Goal: Task Accomplishment & Management: Use online tool/utility

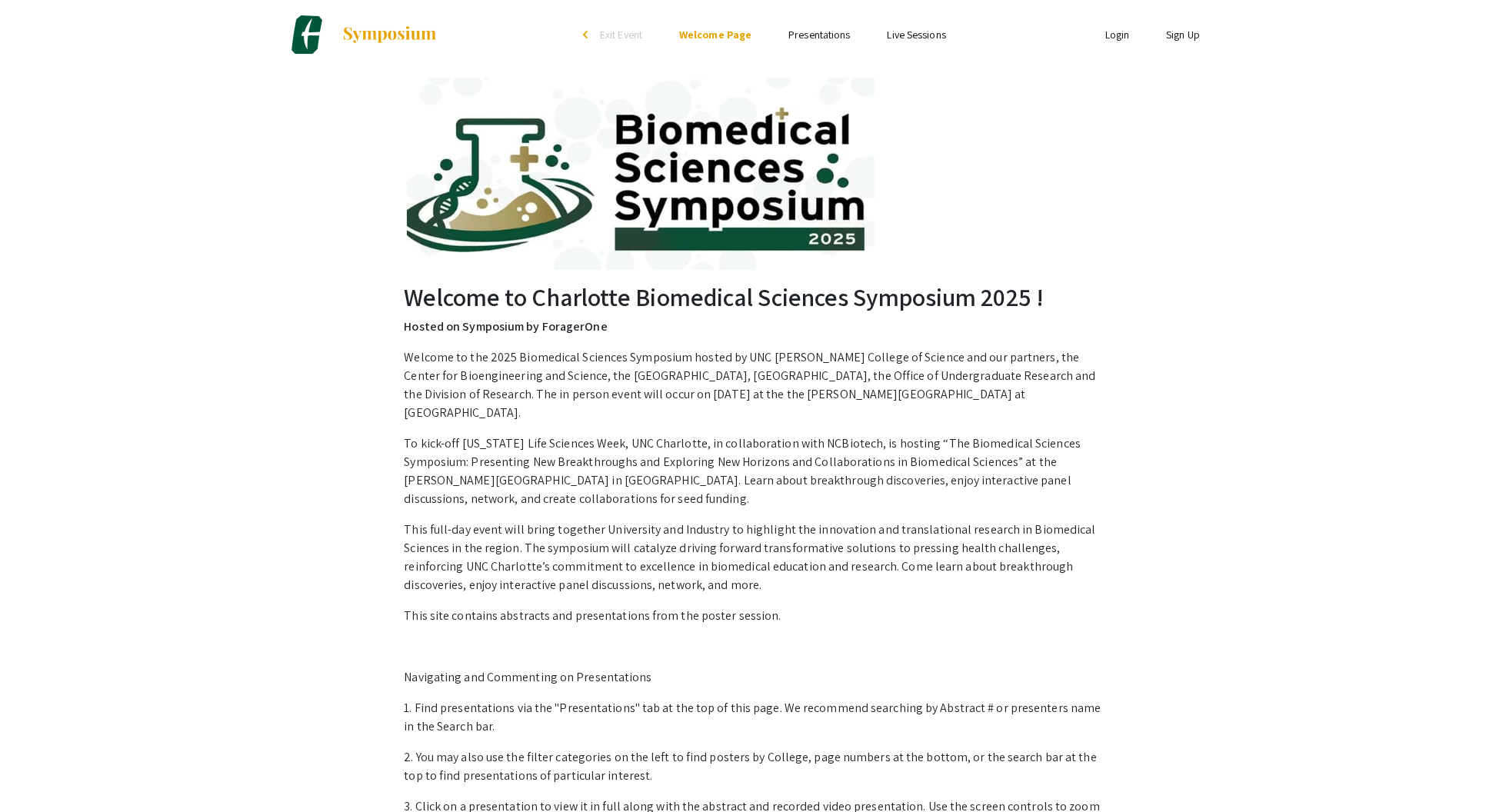
click at [1117, 33] on link "Login" at bounding box center [1117, 34] width 25 height 14
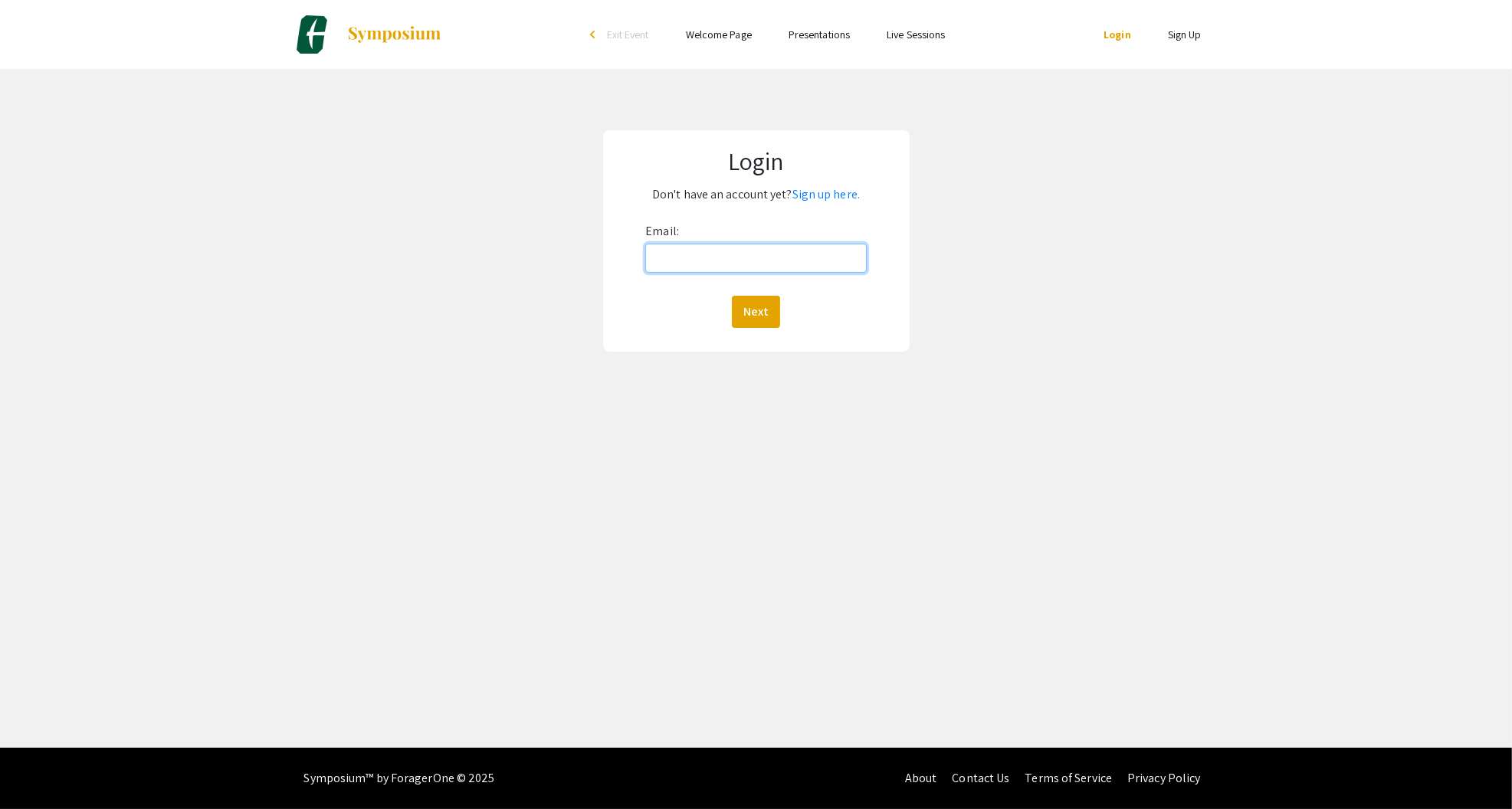
click at [797, 249] on input "Email:" at bounding box center [755, 258] width 220 height 29
type input "areitze2@charlotte.edu"
click at [761, 307] on button "Next" at bounding box center [756, 311] width 48 height 32
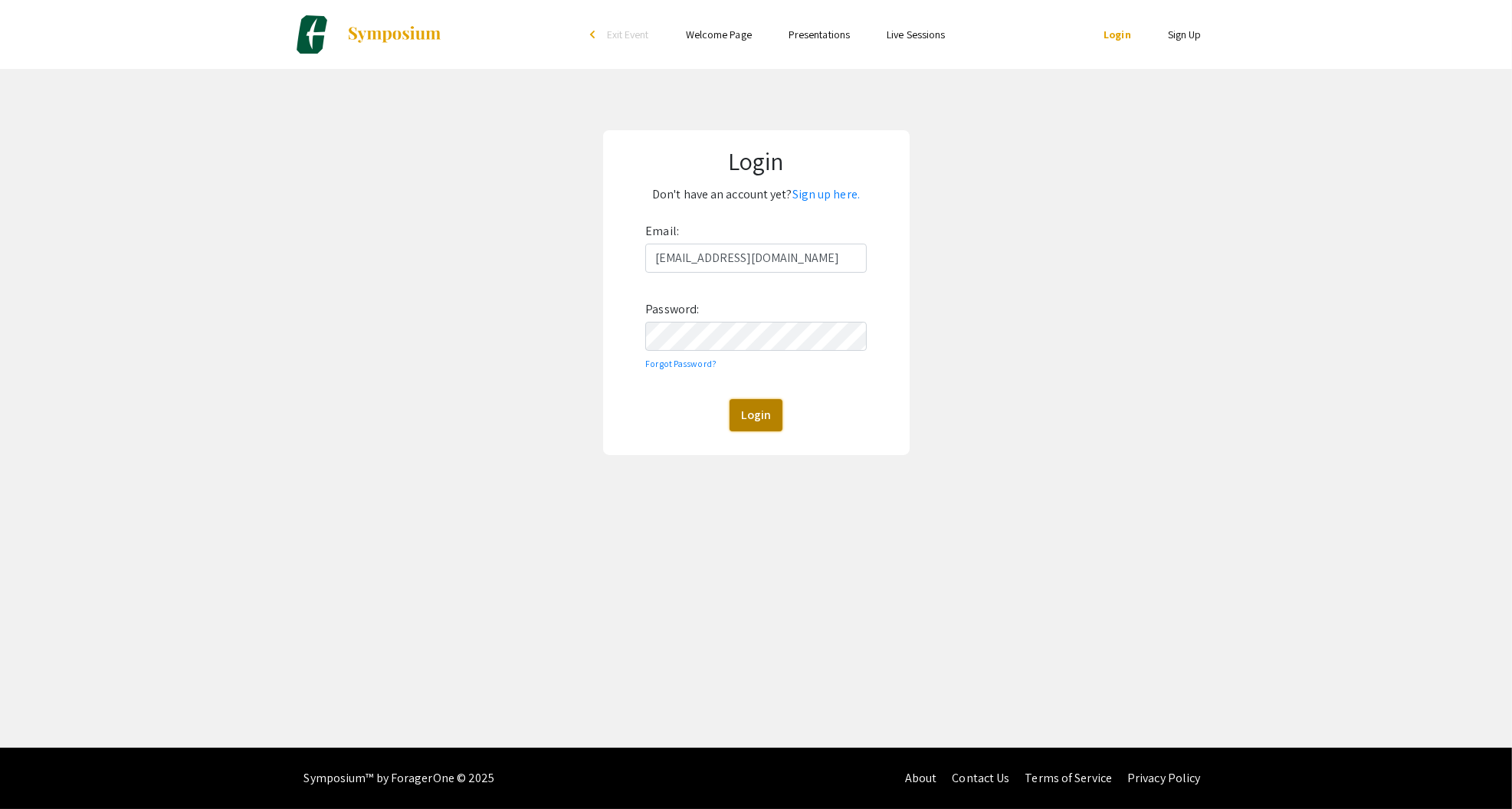
click at [756, 405] on button "Login" at bounding box center [756, 414] width 53 height 32
click at [680, 366] on link "Forgot Password?" at bounding box center [680, 363] width 71 height 12
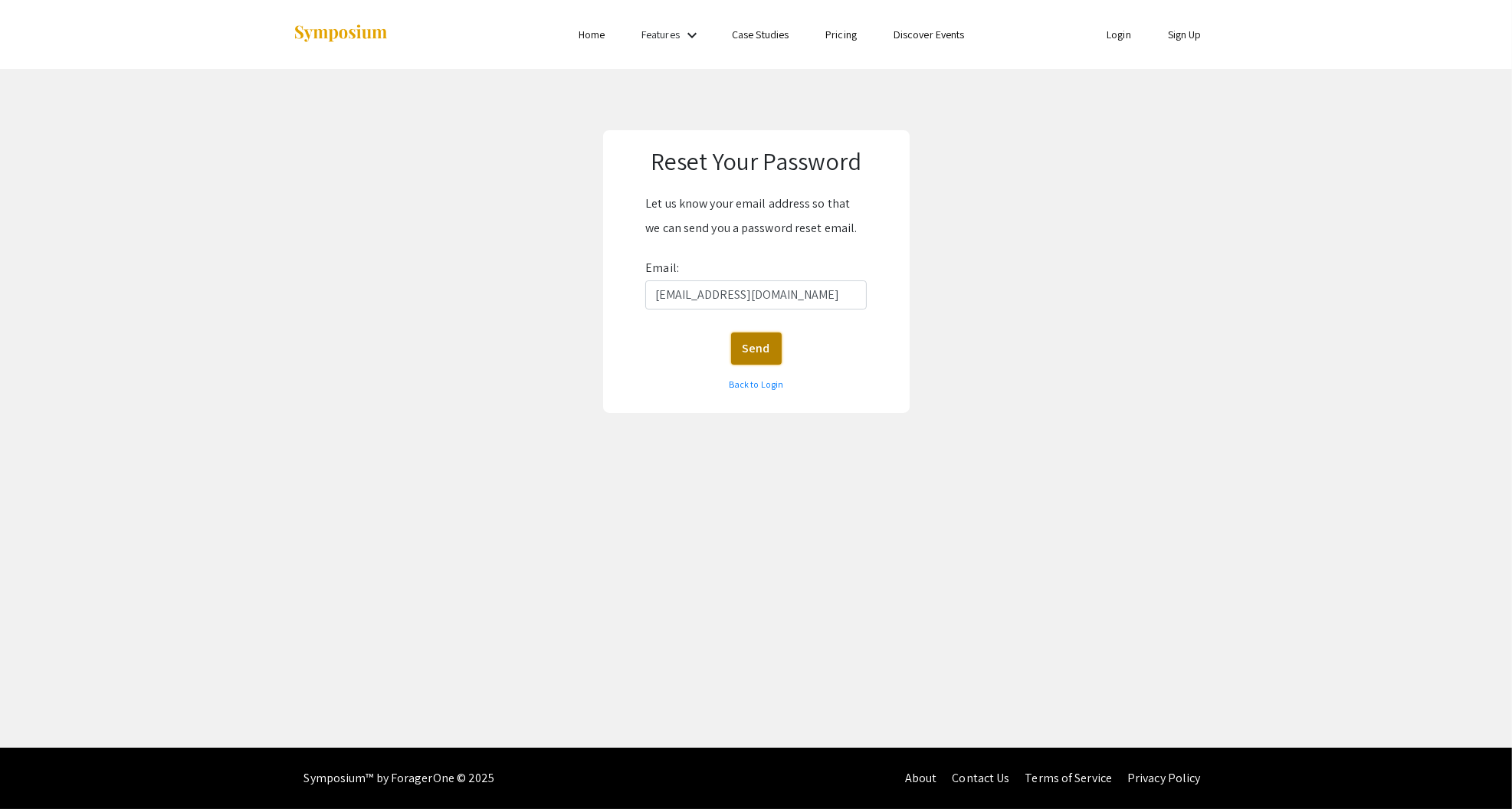
click at [748, 347] on button "Send" at bounding box center [756, 348] width 50 height 32
click at [759, 385] on link "Back to Login" at bounding box center [756, 384] width 55 height 12
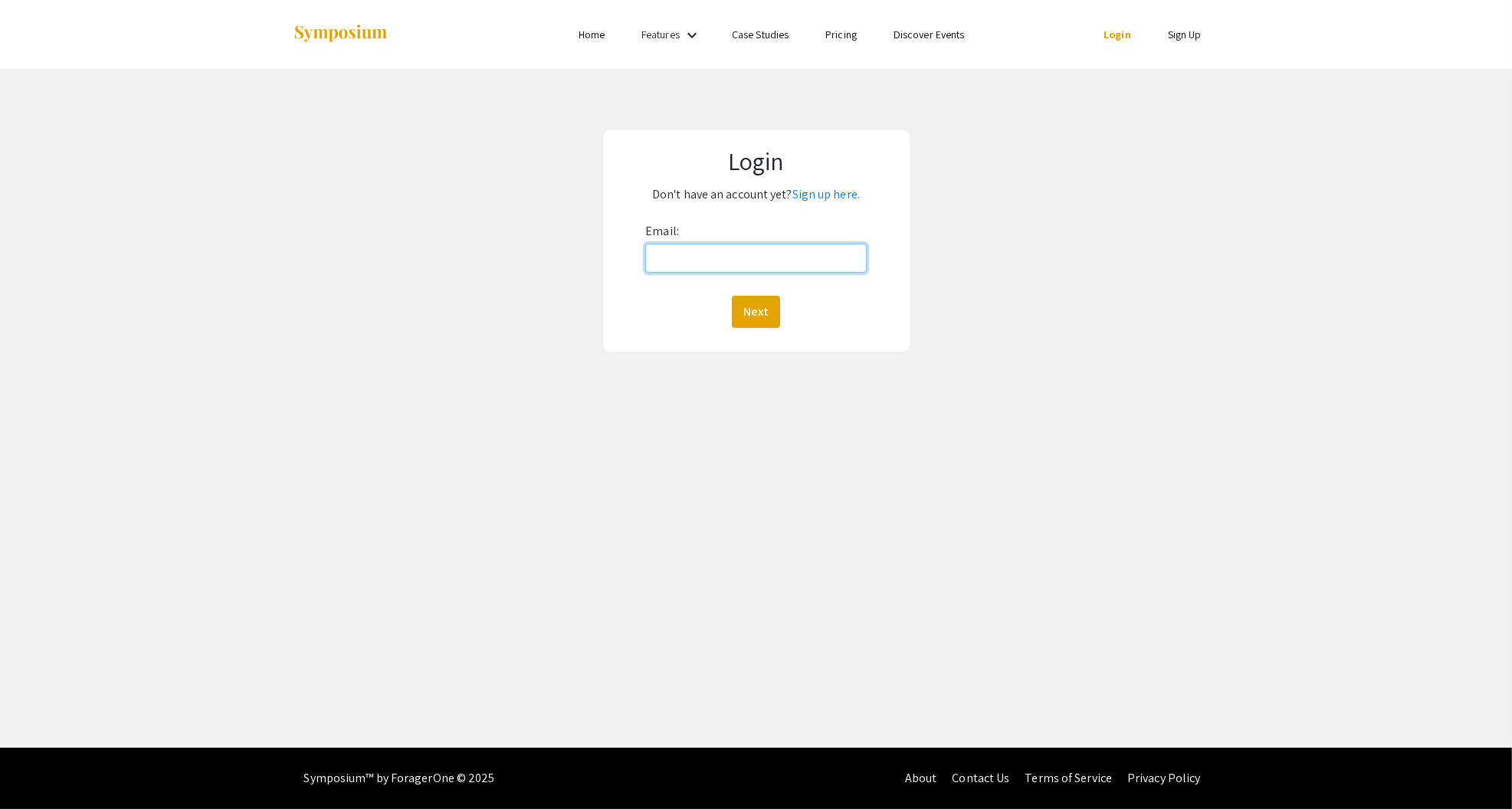
click at [745, 255] on input "Email:" at bounding box center [755, 258] width 220 height 29
type input "areitze2@charlotte.edu"
click at [757, 304] on button "Next" at bounding box center [756, 311] width 48 height 32
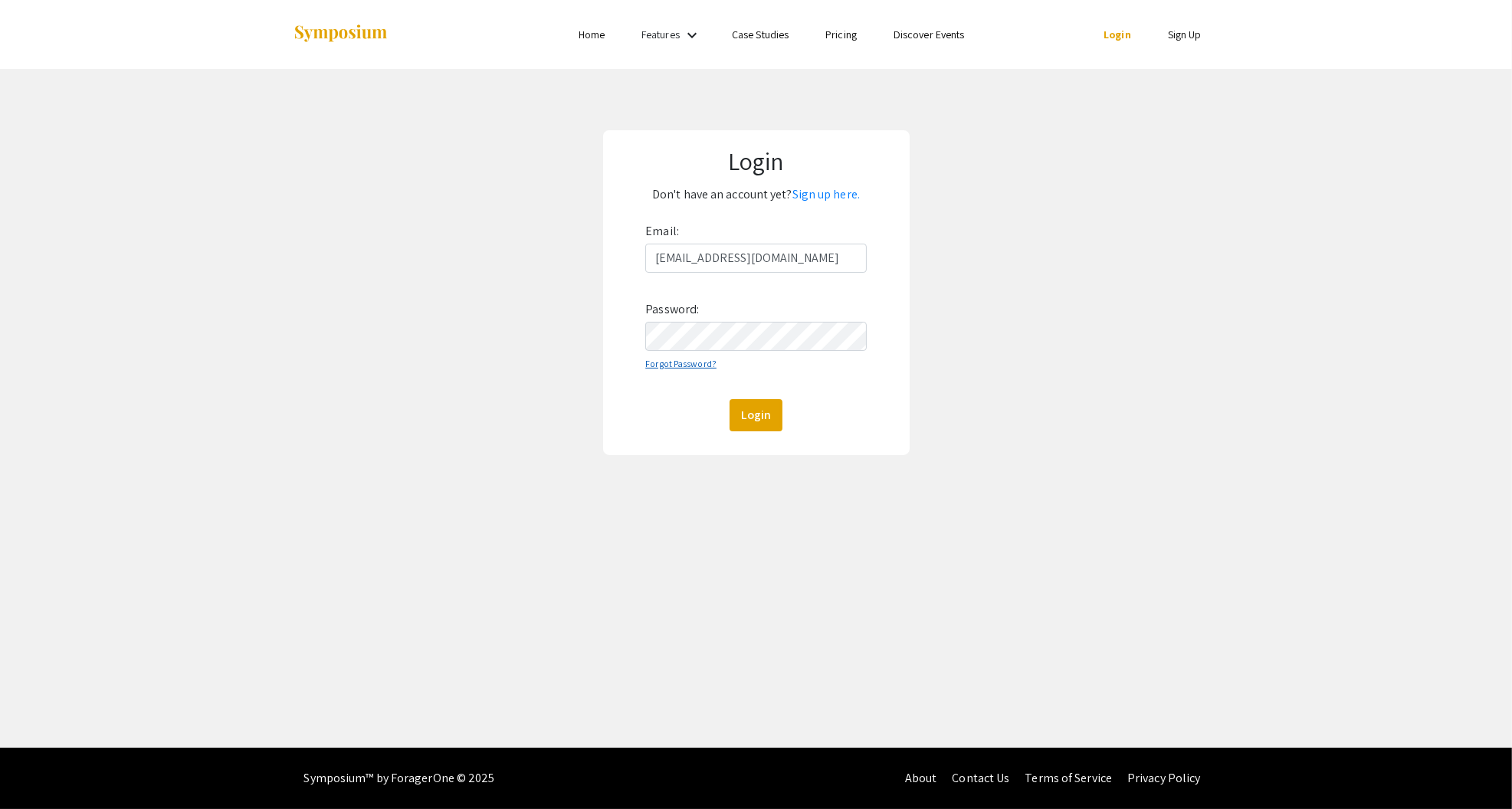
click at [699, 360] on link "Forgot Password?" at bounding box center [680, 363] width 71 height 12
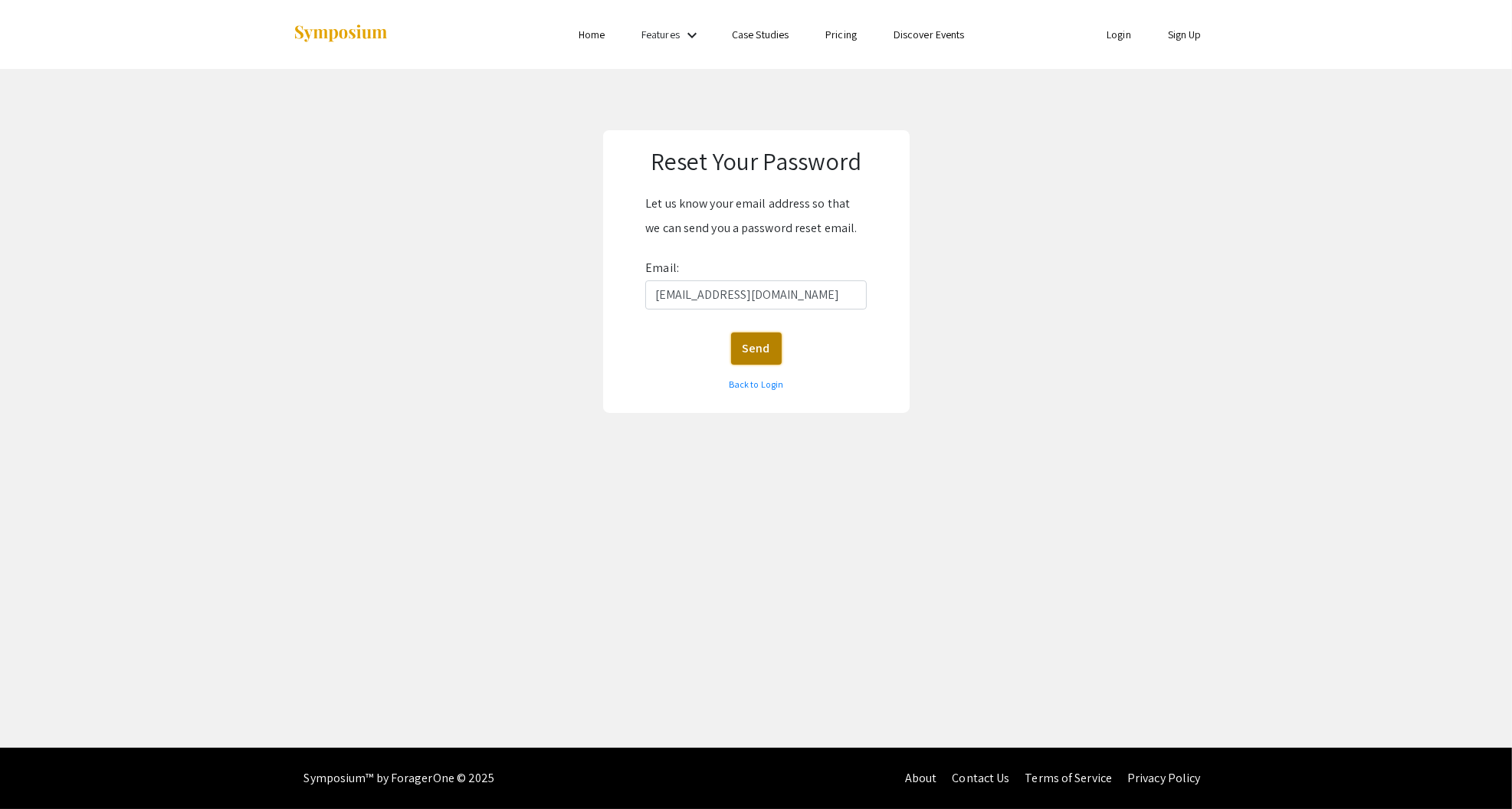
click at [746, 348] on button "Send" at bounding box center [756, 348] width 50 height 32
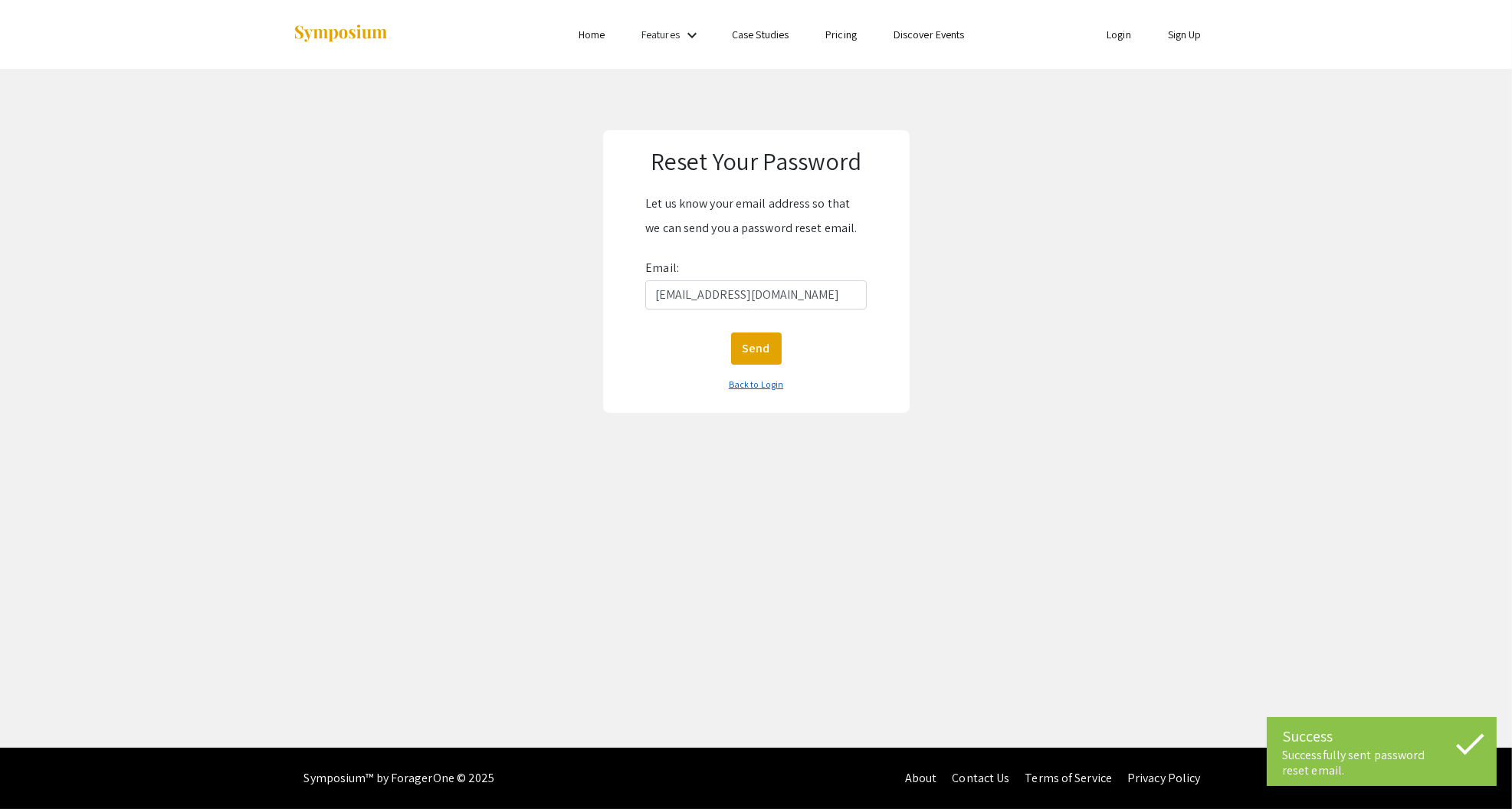
click at [756, 384] on link "Back to Login" at bounding box center [756, 384] width 55 height 12
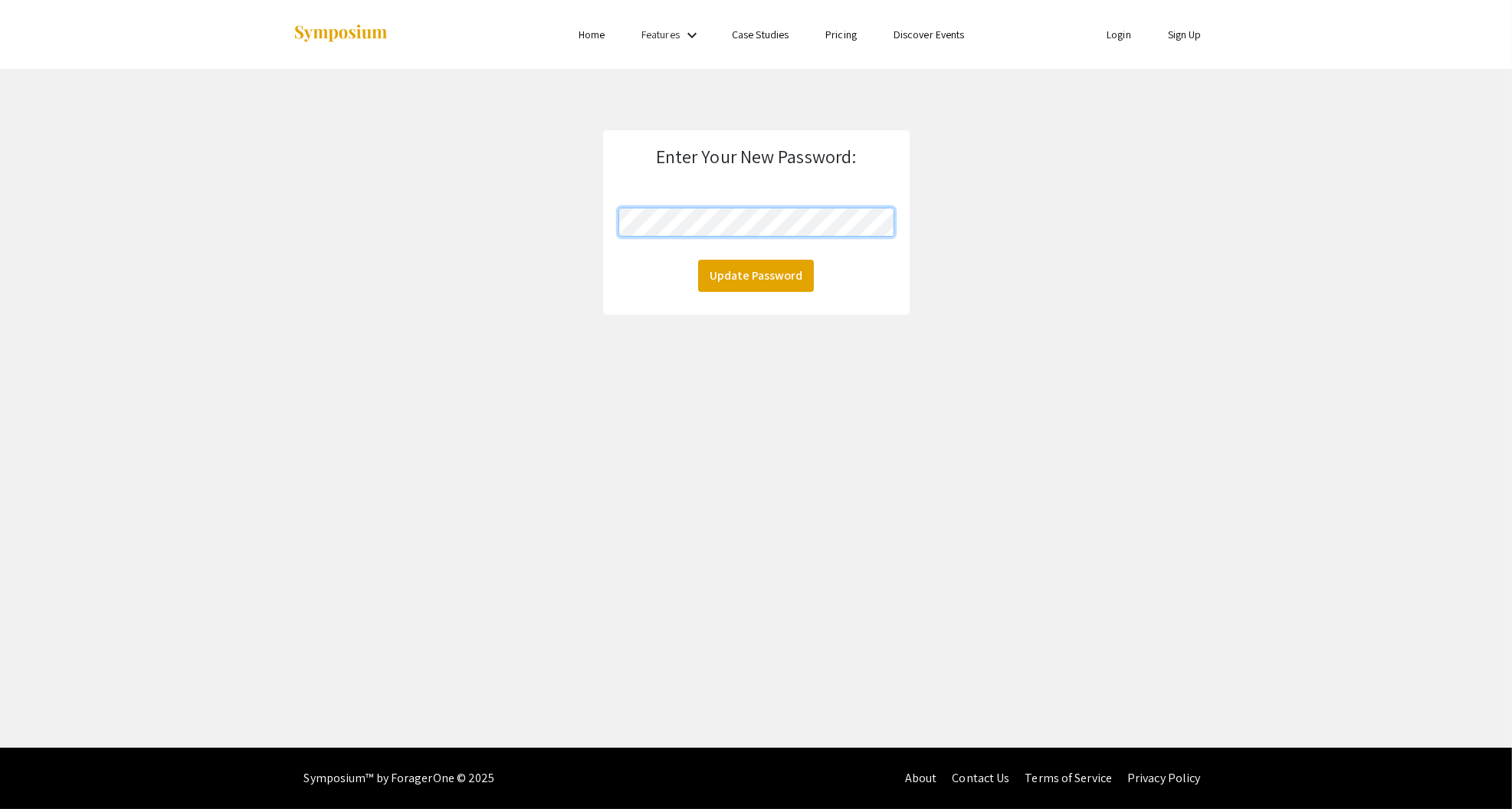
click button "Update Password" at bounding box center [756, 276] width 116 height 32
click at [650, 343] on div "Skip navigation Home Features keyboard_arrow_down Case Studies Pricing Discover…" at bounding box center [756, 374] width 1512 height 748
click at [737, 287] on button "Update Password" at bounding box center [756, 276] width 116 height 32
click at [628, 339] on div "Skip navigation Home Features keyboard_arrow_down Case Studies Pricing Discover…" at bounding box center [756, 374] width 1512 height 748
click at [751, 278] on button "Update Password" at bounding box center [756, 276] width 116 height 32
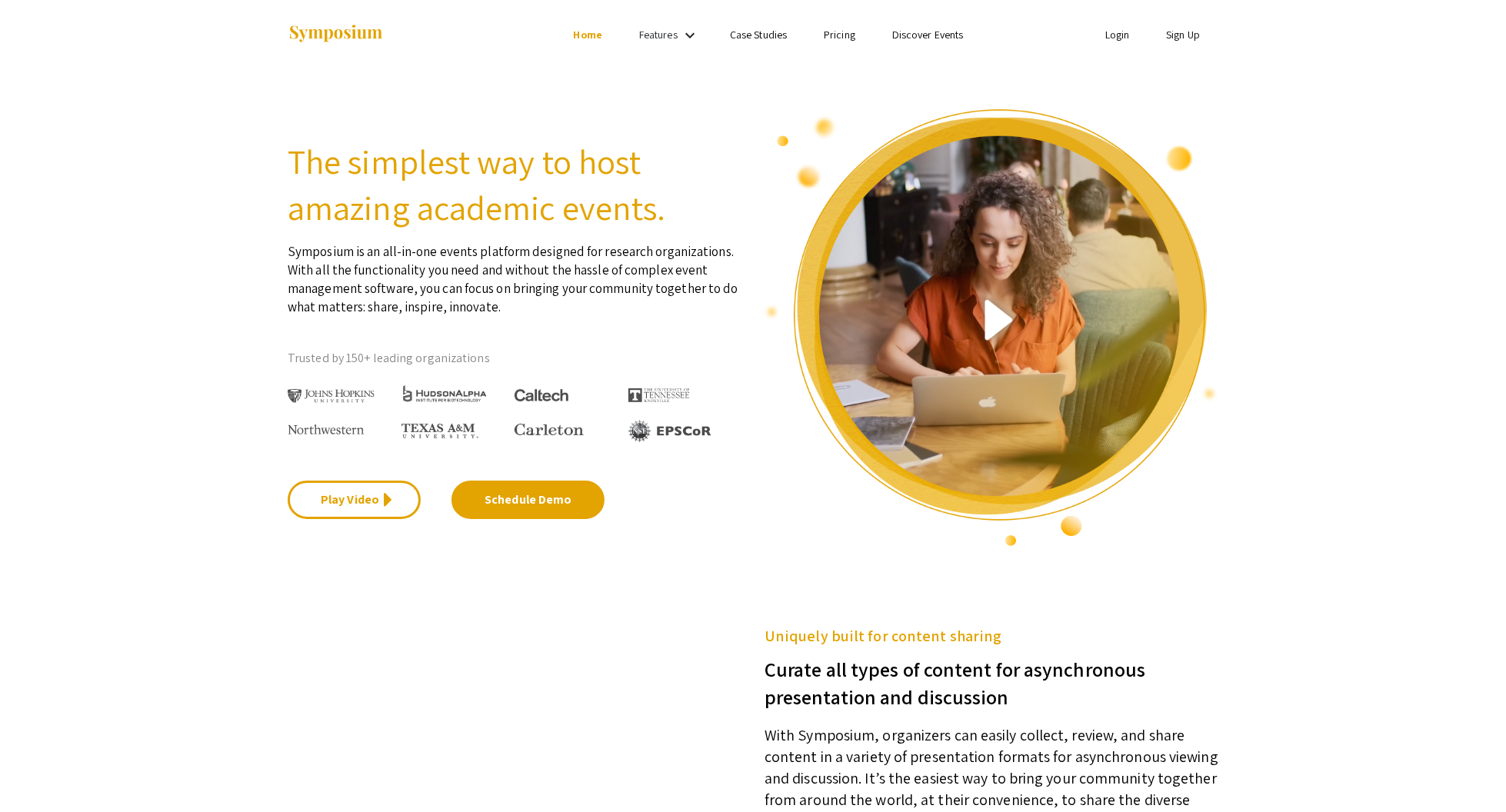
click at [1110, 35] on link "Login" at bounding box center [1117, 34] width 25 height 14
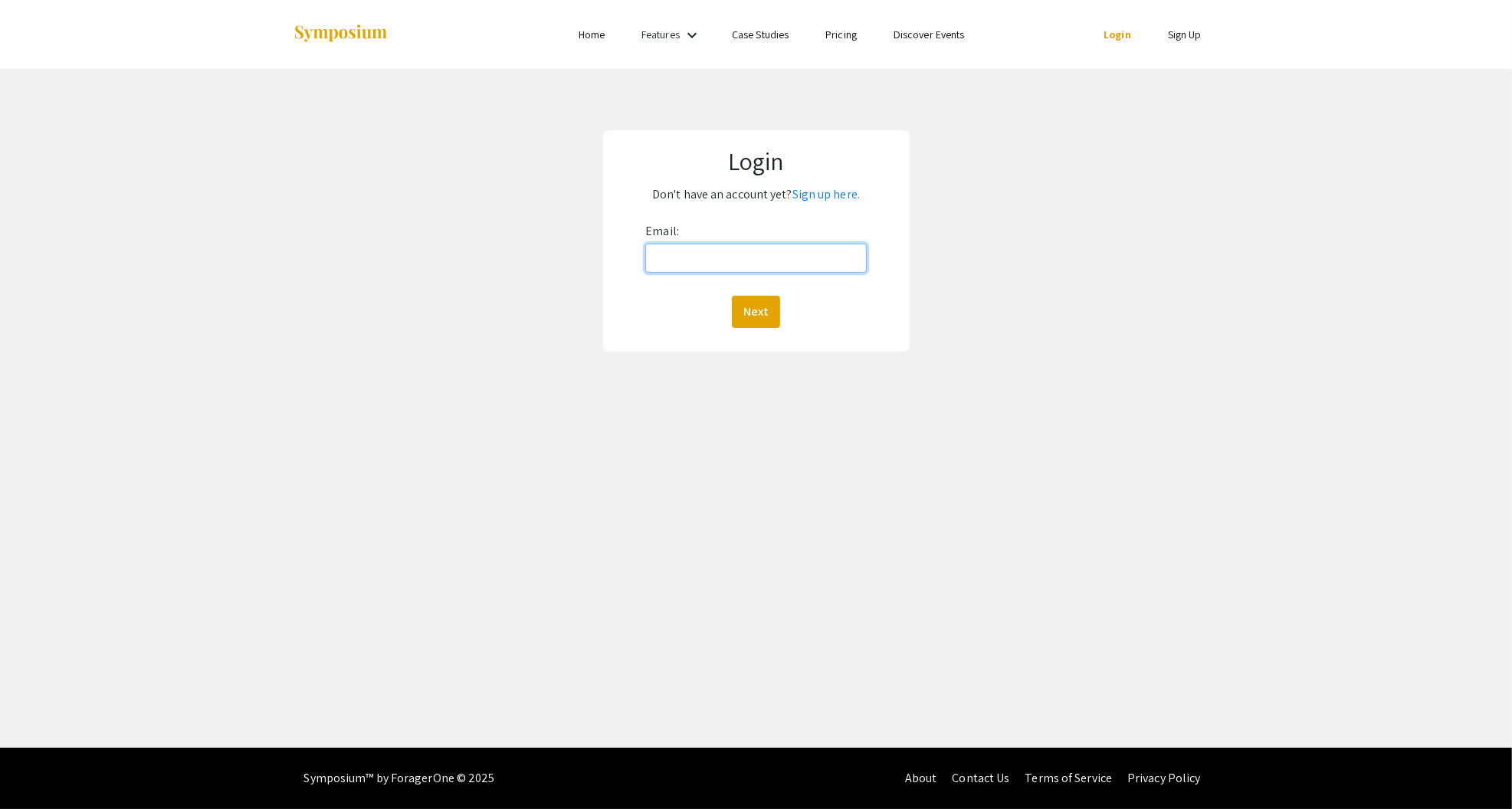
click at [814, 262] on input "Email:" at bounding box center [755, 258] width 220 height 29
type input "areitze2@charlotte.edu"
click at [765, 314] on button "Next" at bounding box center [756, 311] width 48 height 32
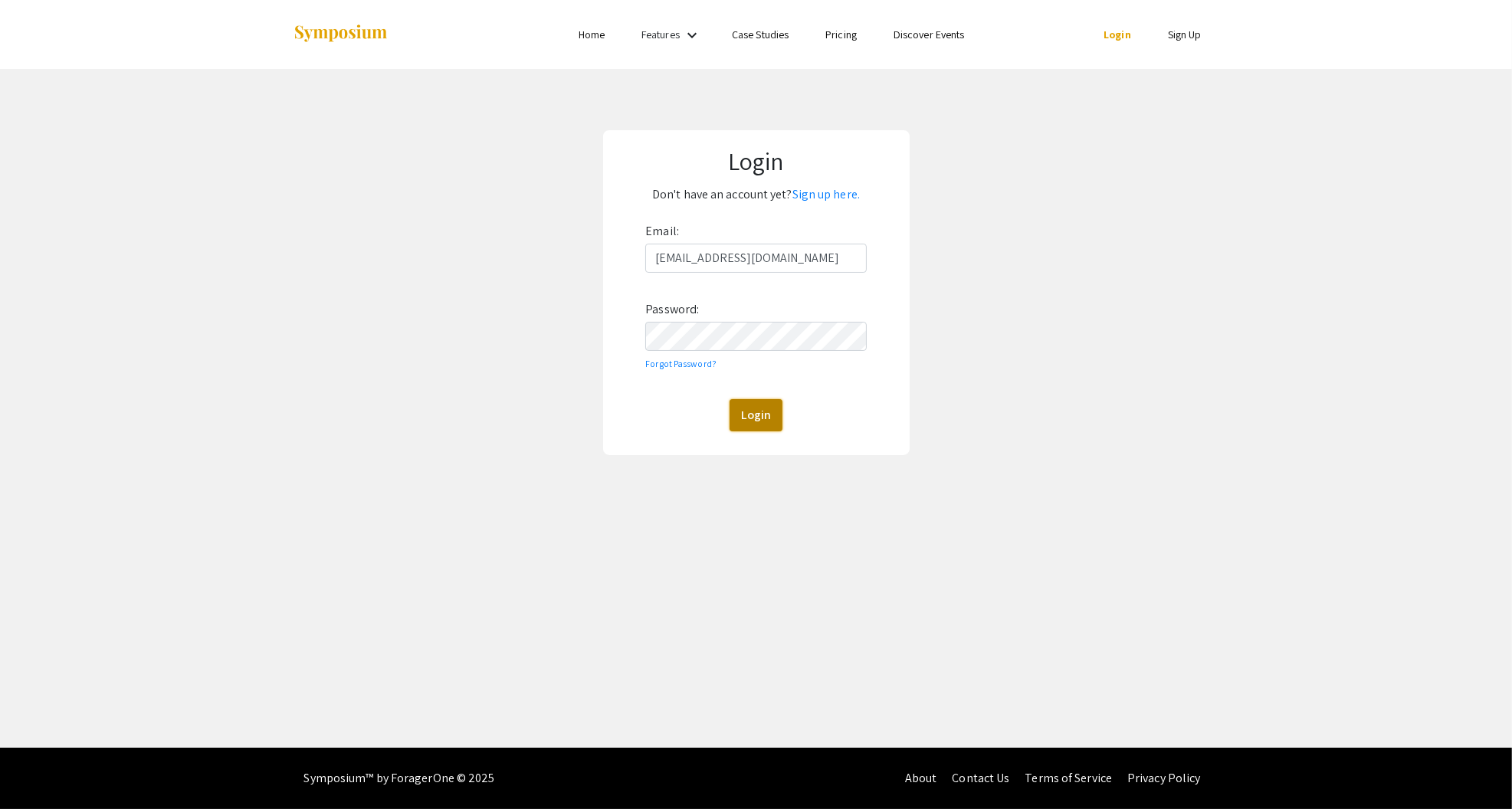
click at [752, 414] on button "Login" at bounding box center [756, 414] width 53 height 32
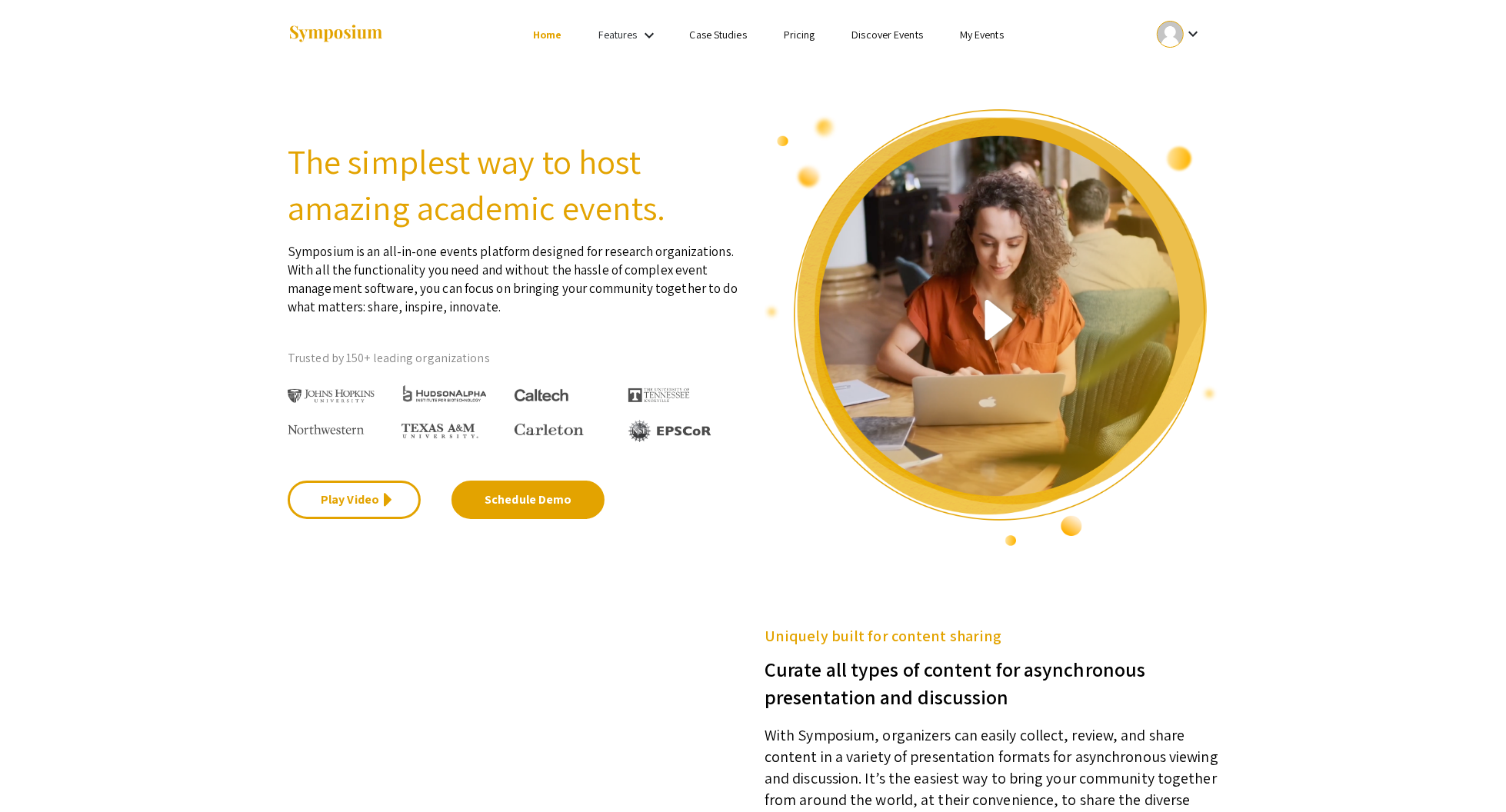
click at [1166, 33] on div at bounding box center [1169, 34] width 27 height 27
click at [157, 186] on div at bounding box center [753, 406] width 1506 height 812
click at [640, 36] on mat-icon "keyboard_arrow_down" at bounding box center [649, 36] width 18 height 18
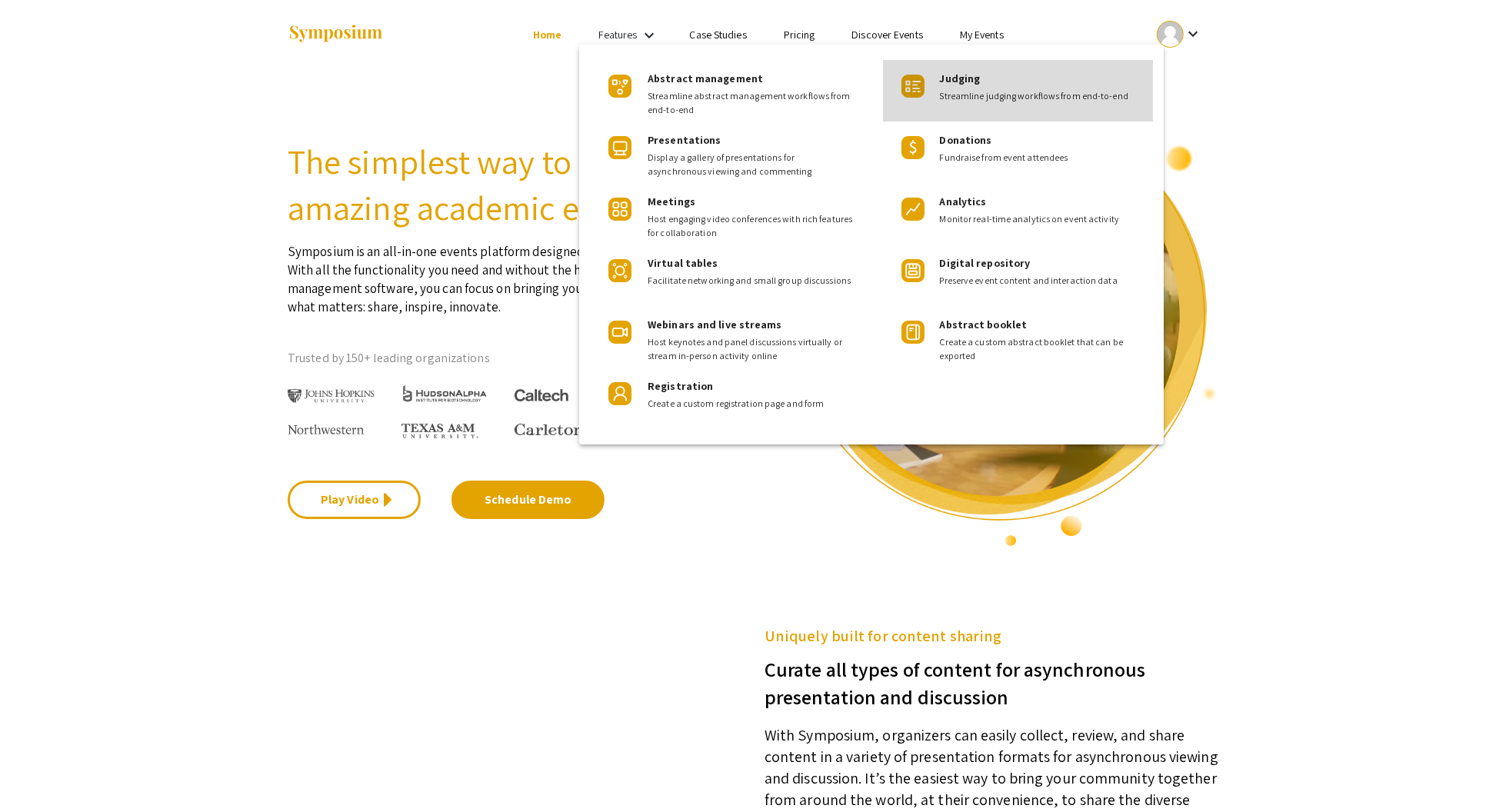
click at [956, 83] on span "Judging" at bounding box center [959, 78] width 41 height 14
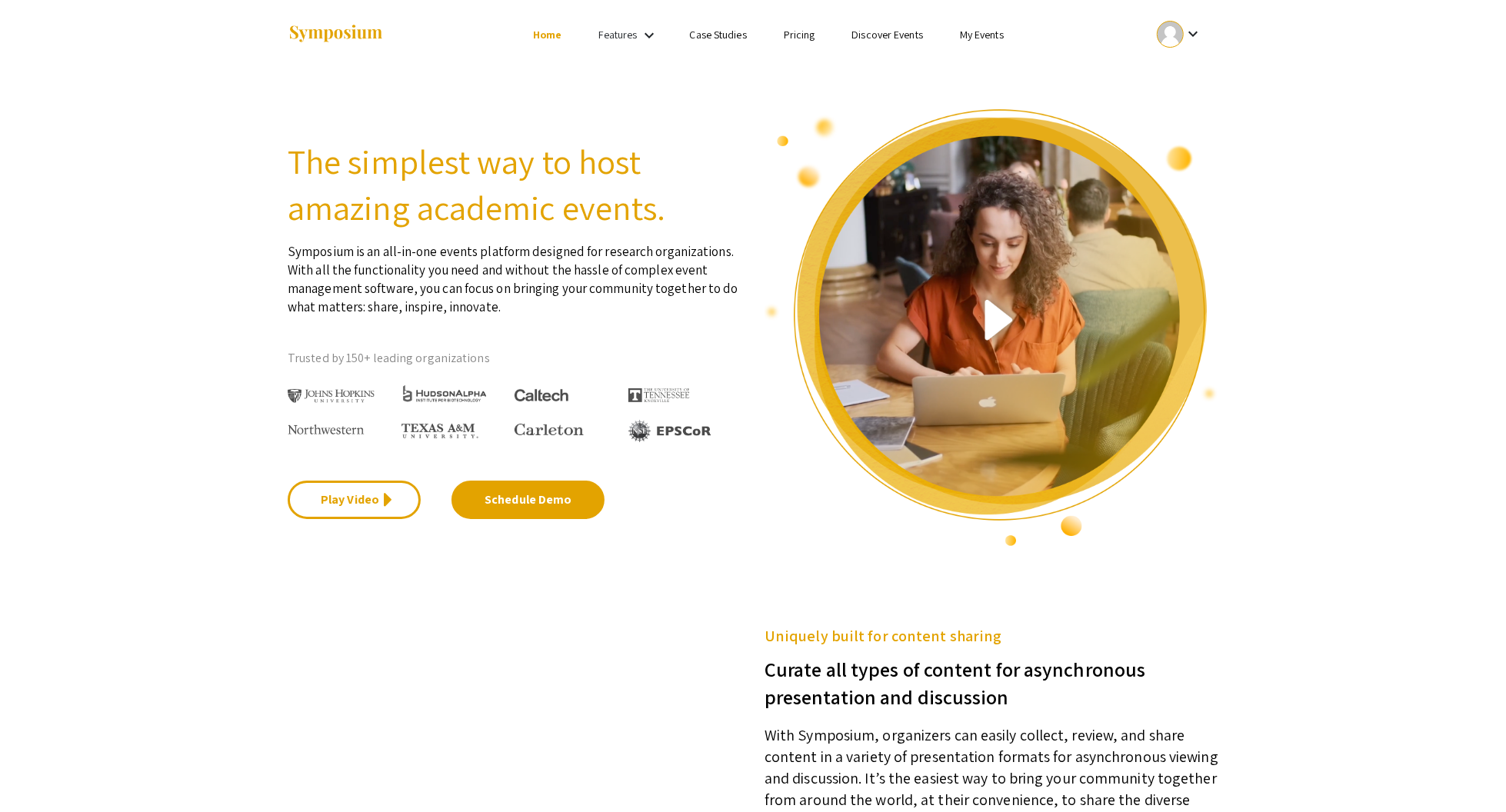
click at [1184, 38] on mat-icon "keyboard_arrow_down" at bounding box center [1193, 34] width 18 height 18
click at [1177, 106] on button "My Submissions" at bounding box center [1188, 113] width 94 height 37
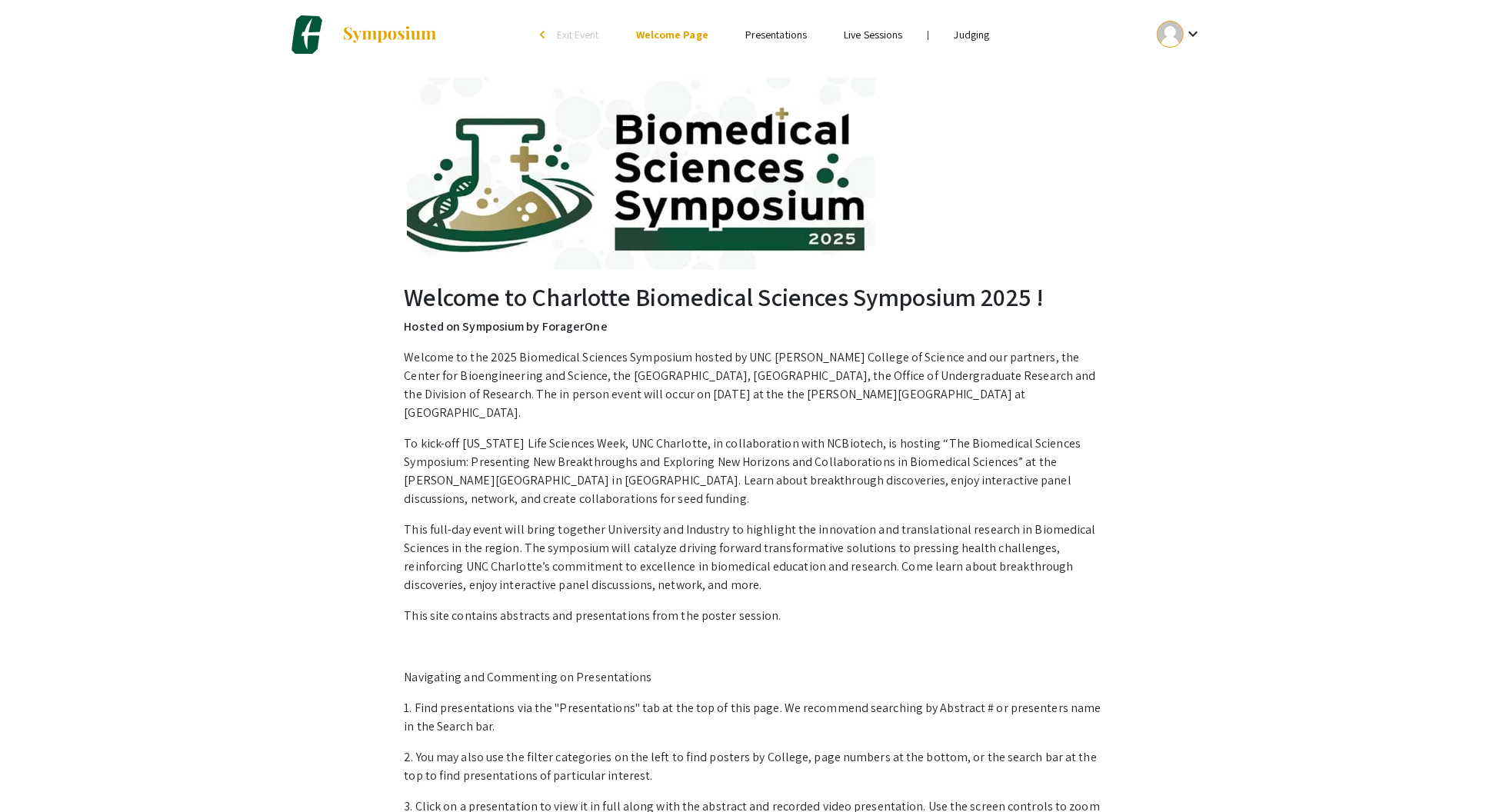
click at [973, 37] on link "Judging" at bounding box center [971, 34] width 36 height 14
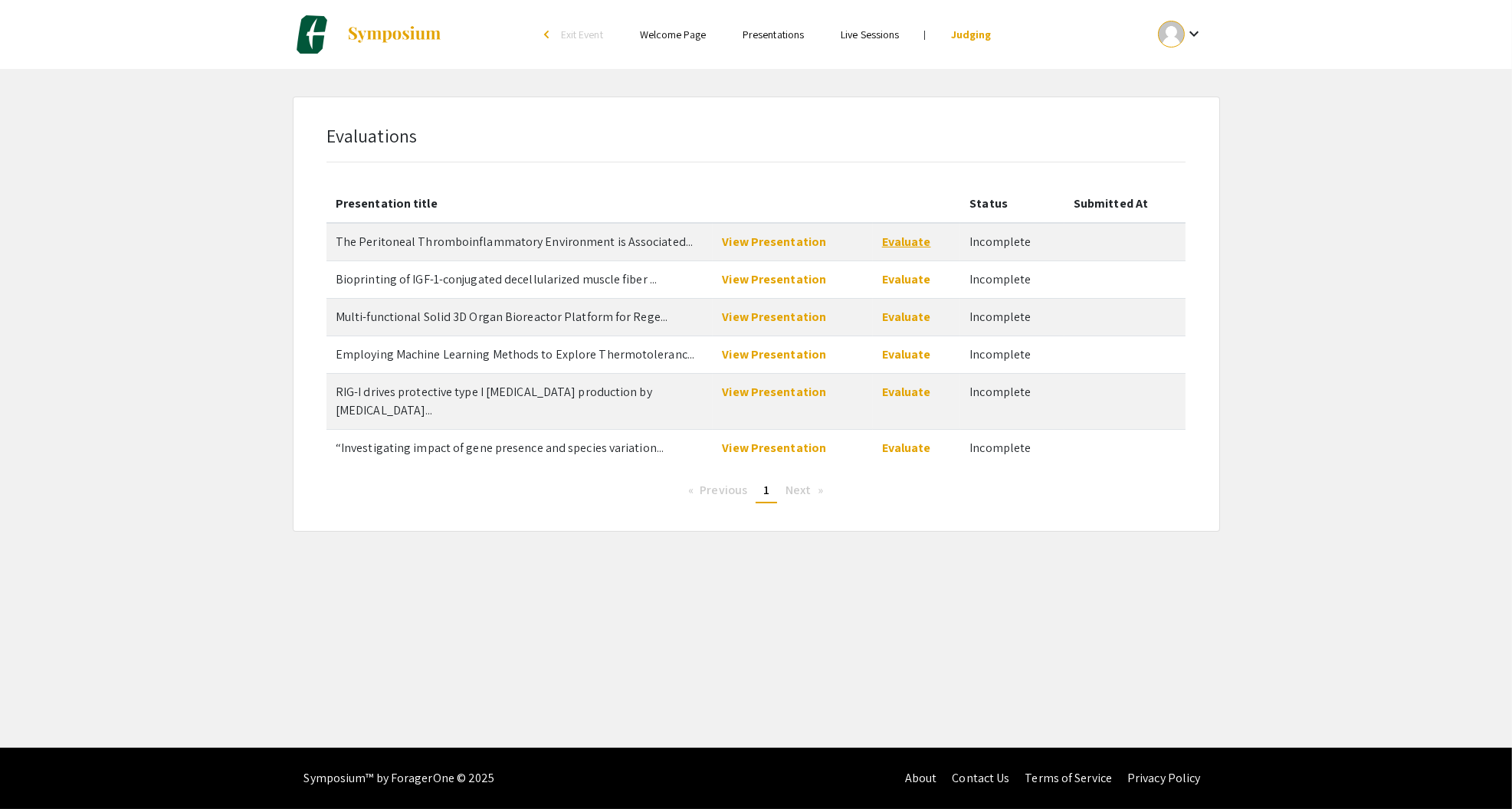
click at [896, 248] on link "Evaluate" at bounding box center [906, 241] width 49 height 16
click at [734, 241] on link "View Presentation" at bounding box center [774, 241] width 104 height 16
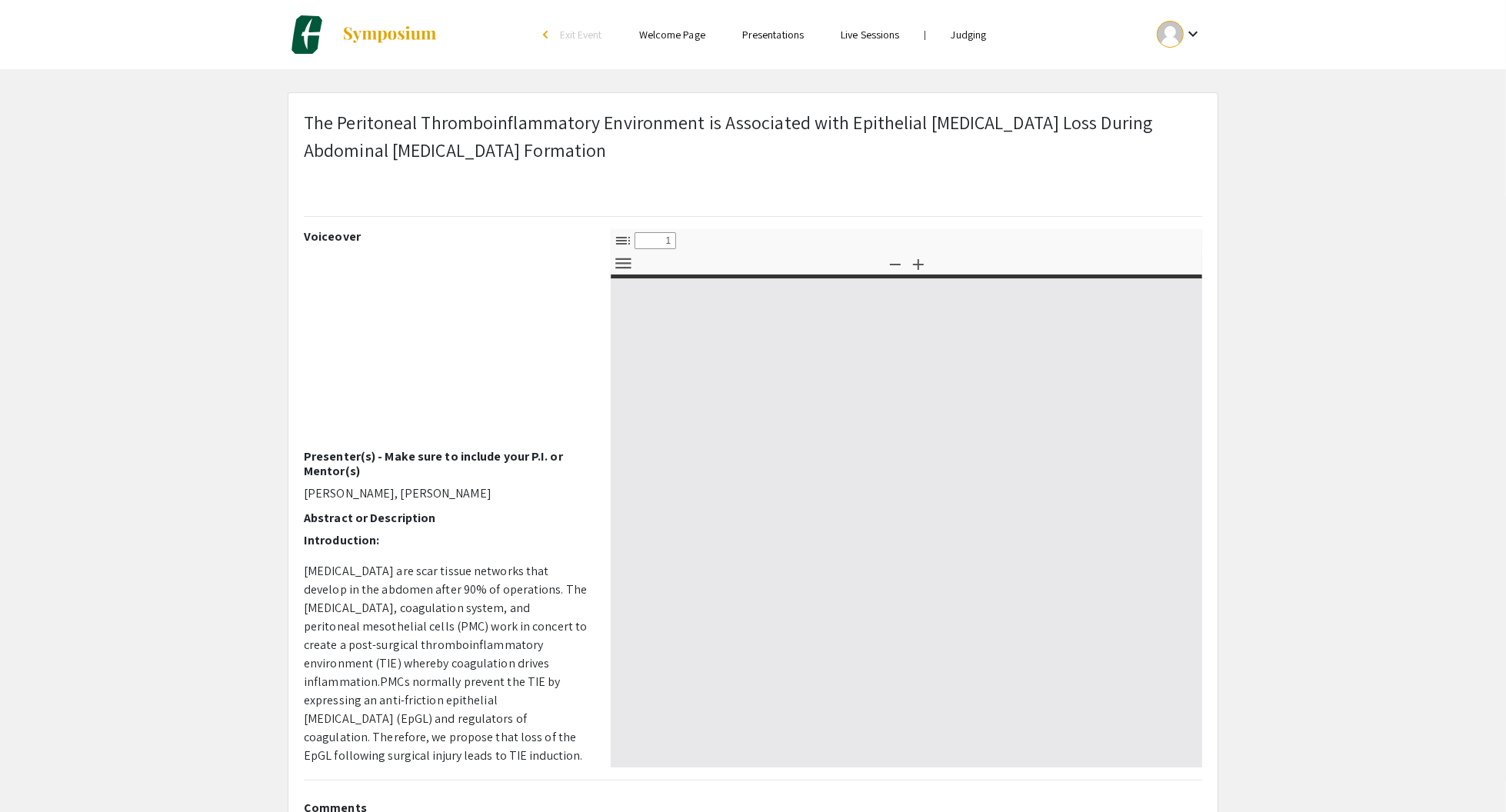
select select "custom"
type input "0"
select select "custom"
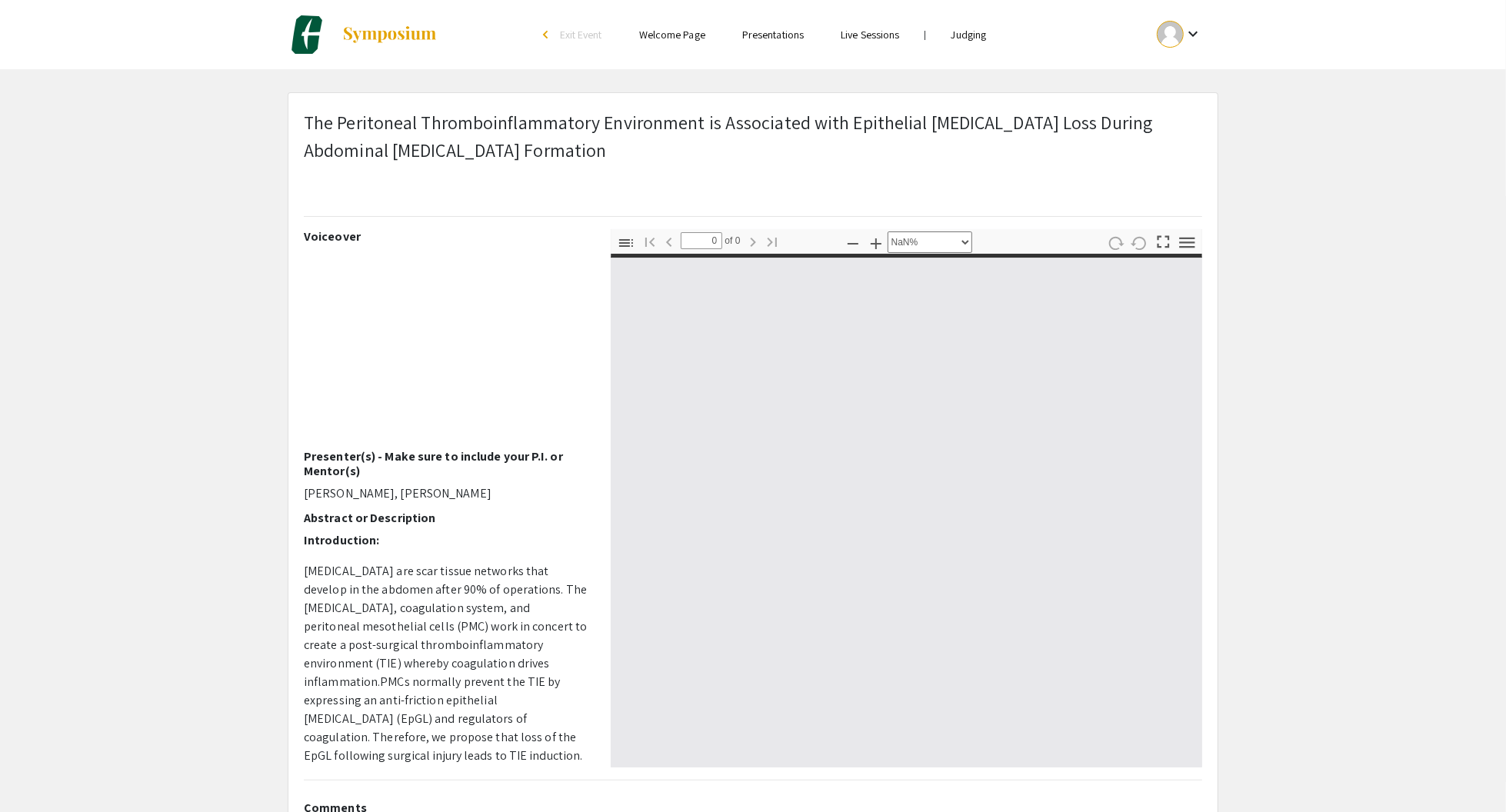
type input "1"
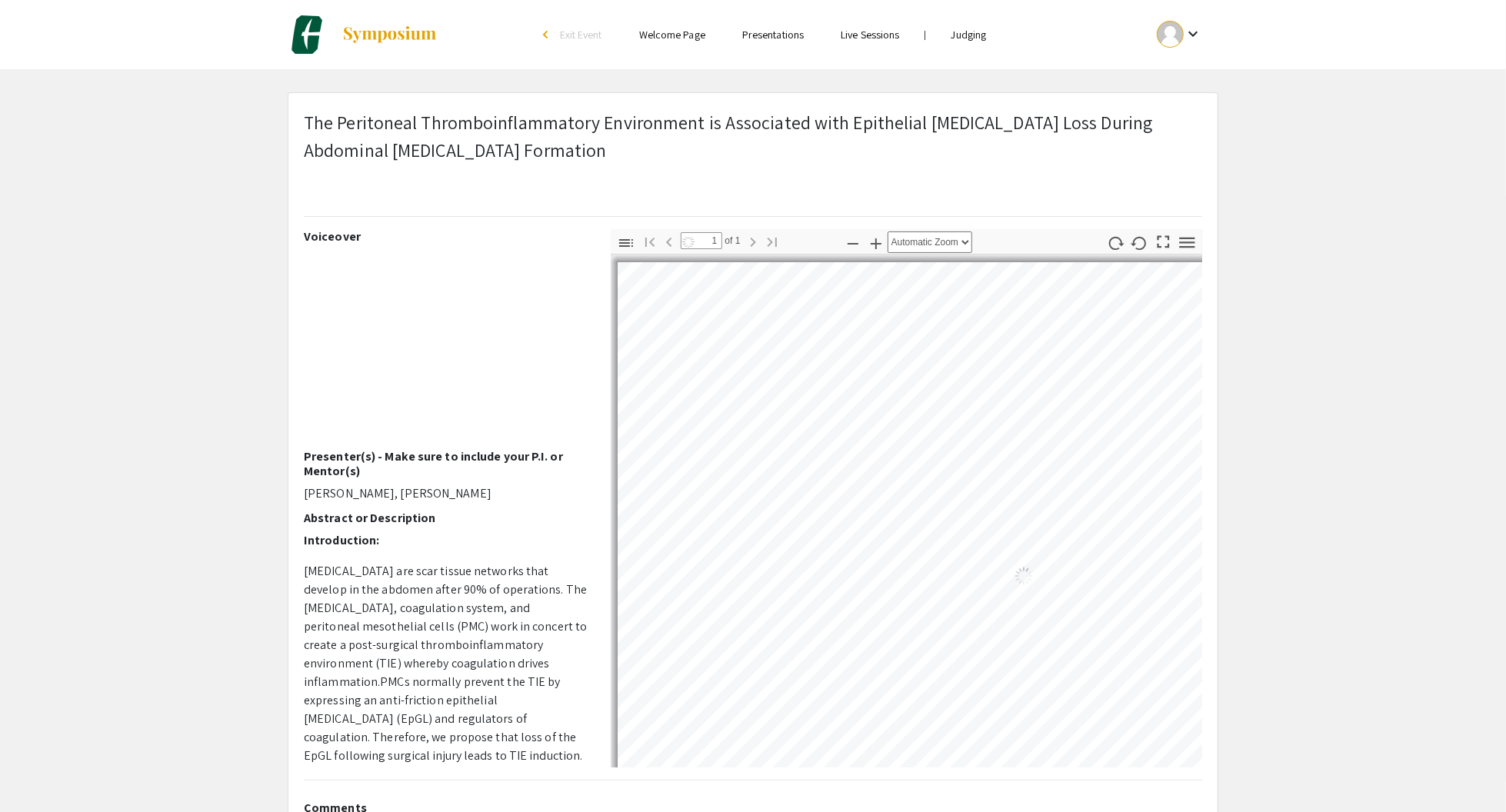
select select "auto"
